Goal: Information Seeking & Learning: Learn about a topic

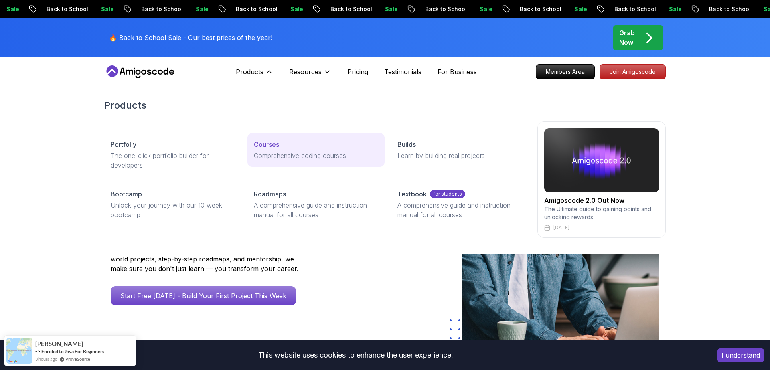
click at [315, 146] on div "Courses" at bounding box center [316, 145] width 124 height 10
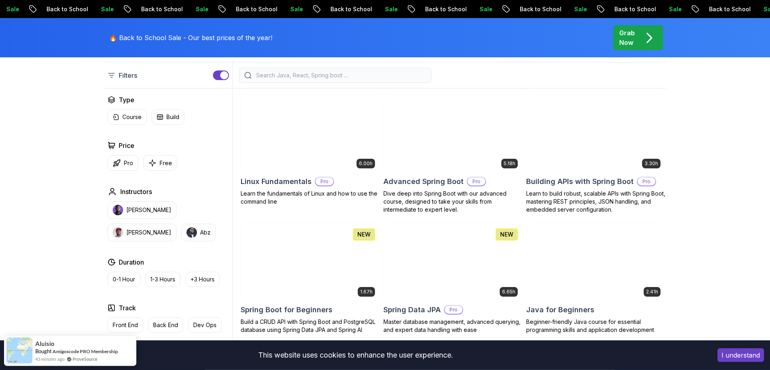
scroll to position [166, 0]
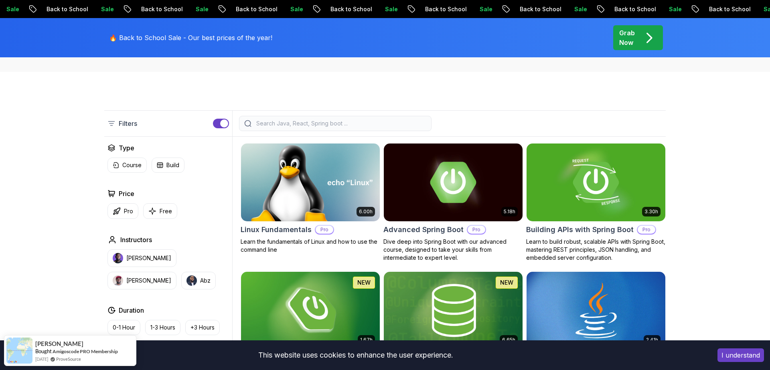
click at [324, 229] on p "Pro" at bounding box center [325, 230] width 18 height 8
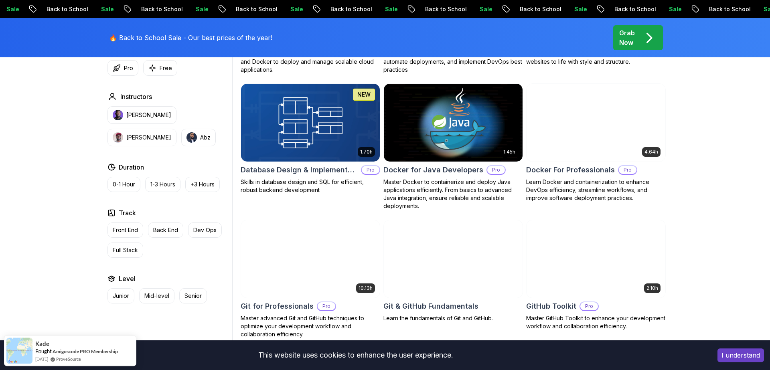
scroll to position [664, 0]
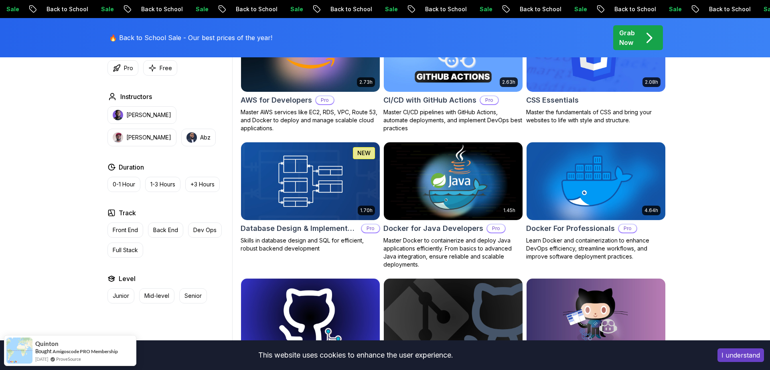
click at [457, 205] on img at bounding box center [453, 180] width 146 height 81
